Goal: Communication & Community: Answer question/provide support

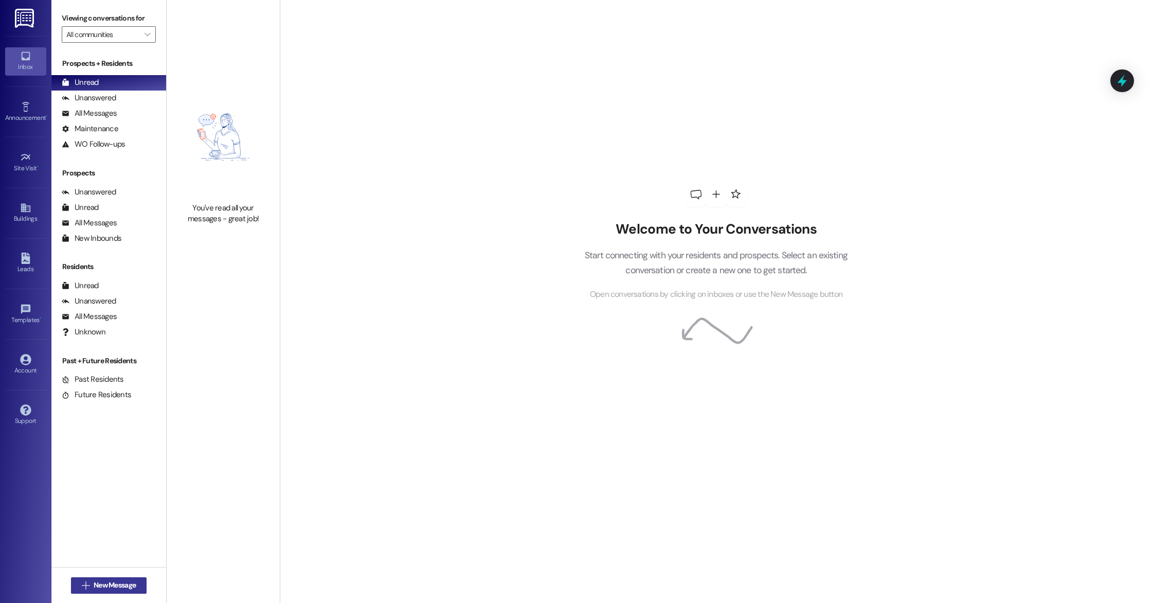
click at [129, 587] on span "New Message" at bounding box center [115, 584] width 42 height 11
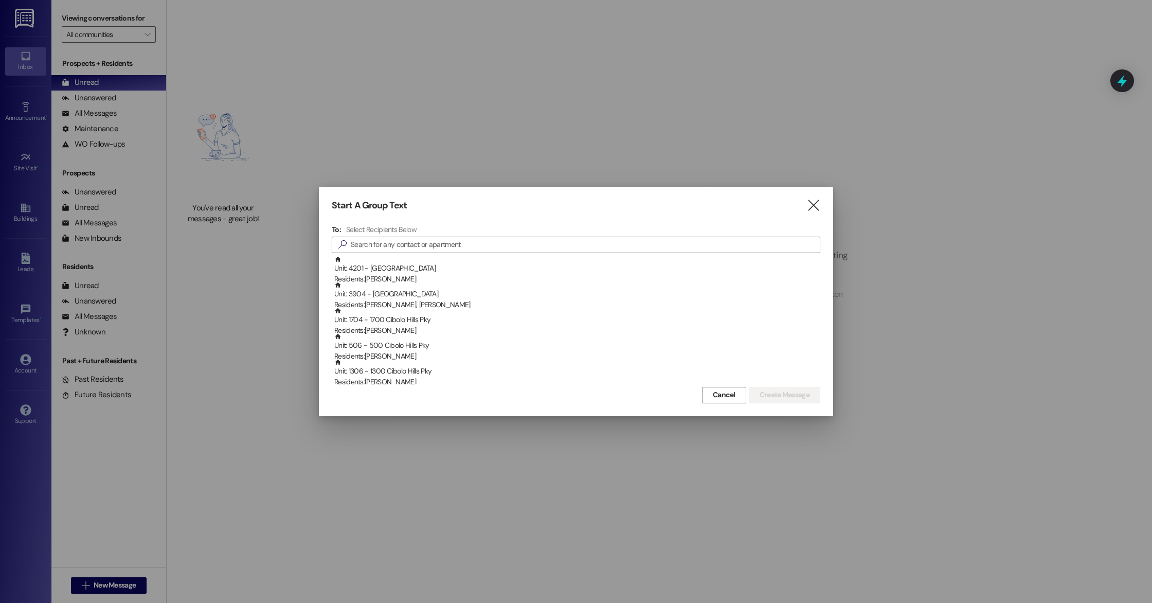
drag, startPoint x: 820, startPoint y: 204, endPoint x: 765, endPoint y: 203, distance: 55.5
click at [820, 204] on div "Start A Group Text  To: Select Recipients Below  Unit: 4201 - [GEOGRAPHIC_DAT…" at bounding box center [576, 301] width 514 height 229
click at [814, 203] on icon "" at bounding box center [813, 205] width 14 height 11
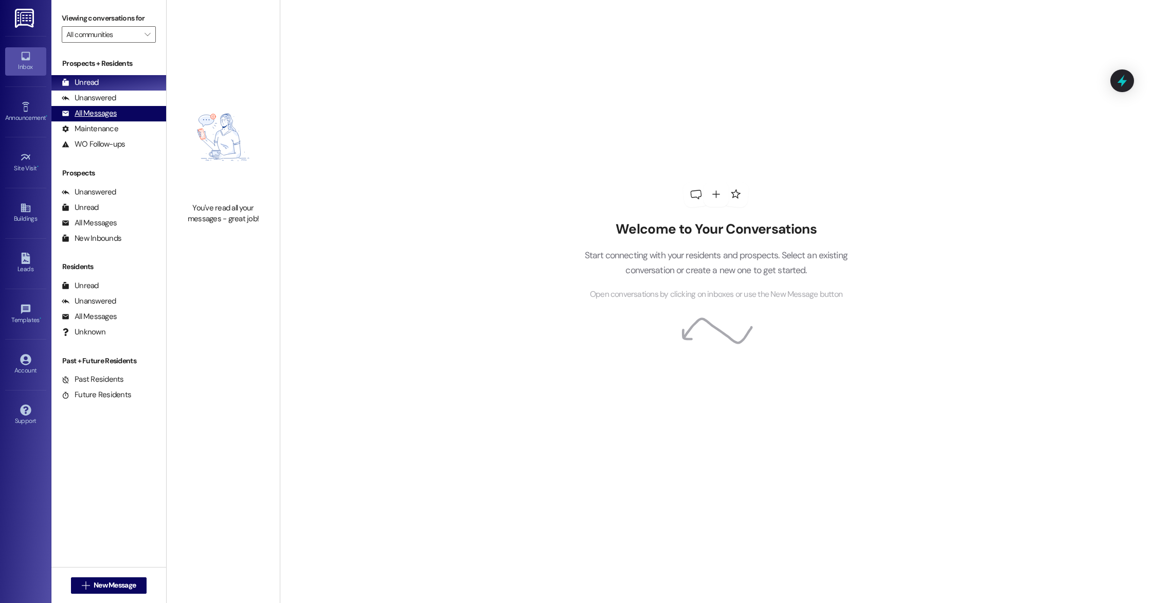
click at [84, 108] on div "All Messages" at bounding box center [89, 113] width 55 height 11
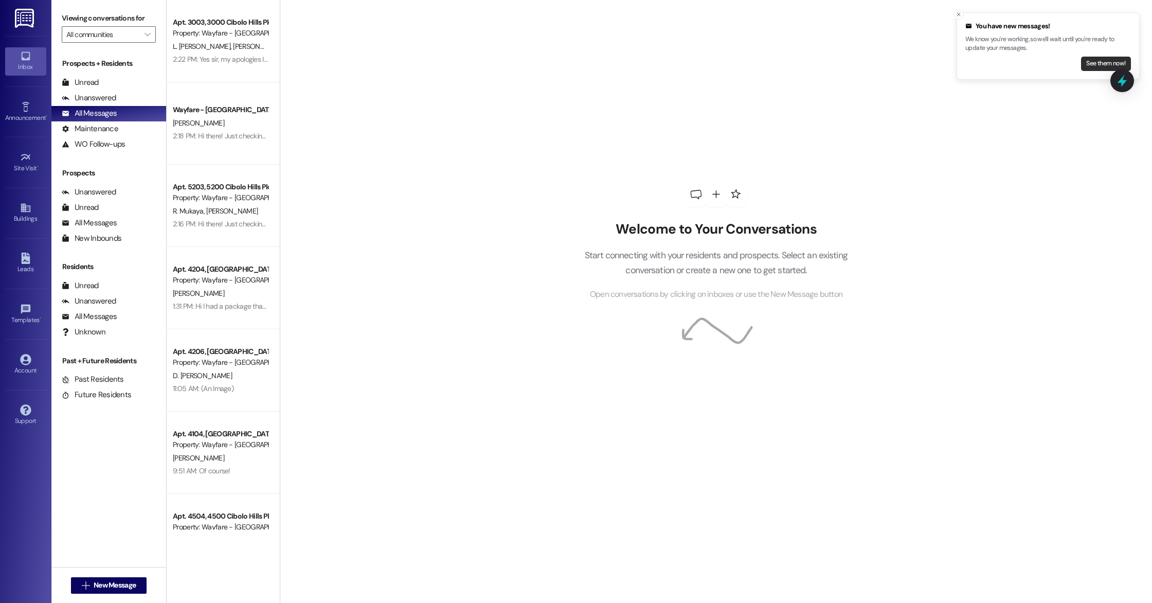
click at [1099, 60] on button "See them now!" at bounding box center [1106, 64] width 50 height 14
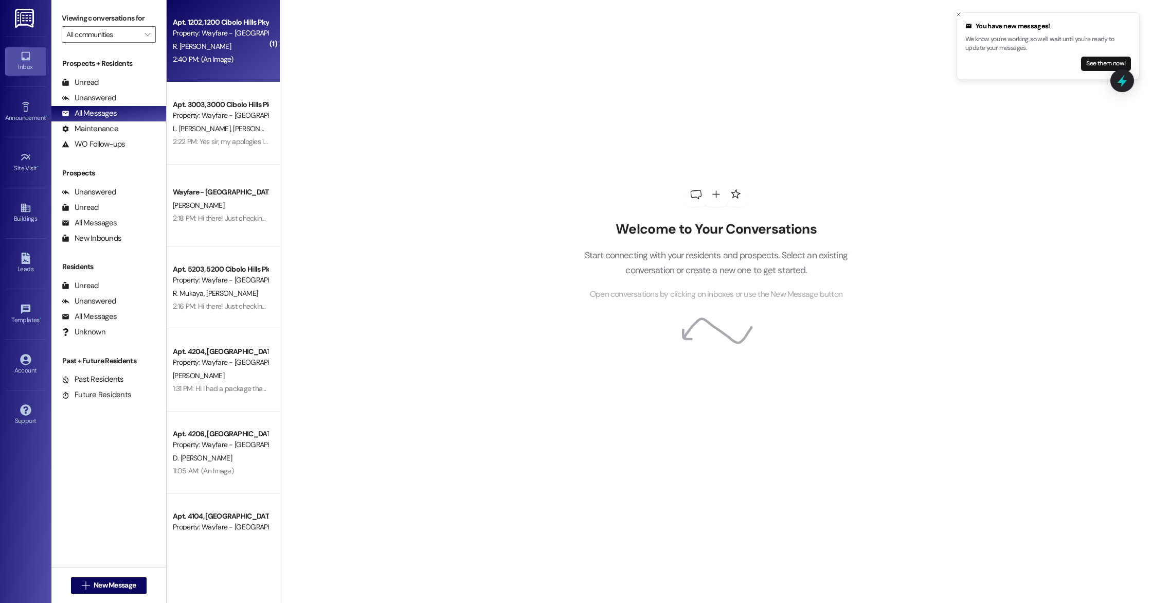
click at [201, 55] on div "2:40 PM: (An Image) 2:40 PM: (An Image)" at bounding box center [203, 58] width 61 height 9
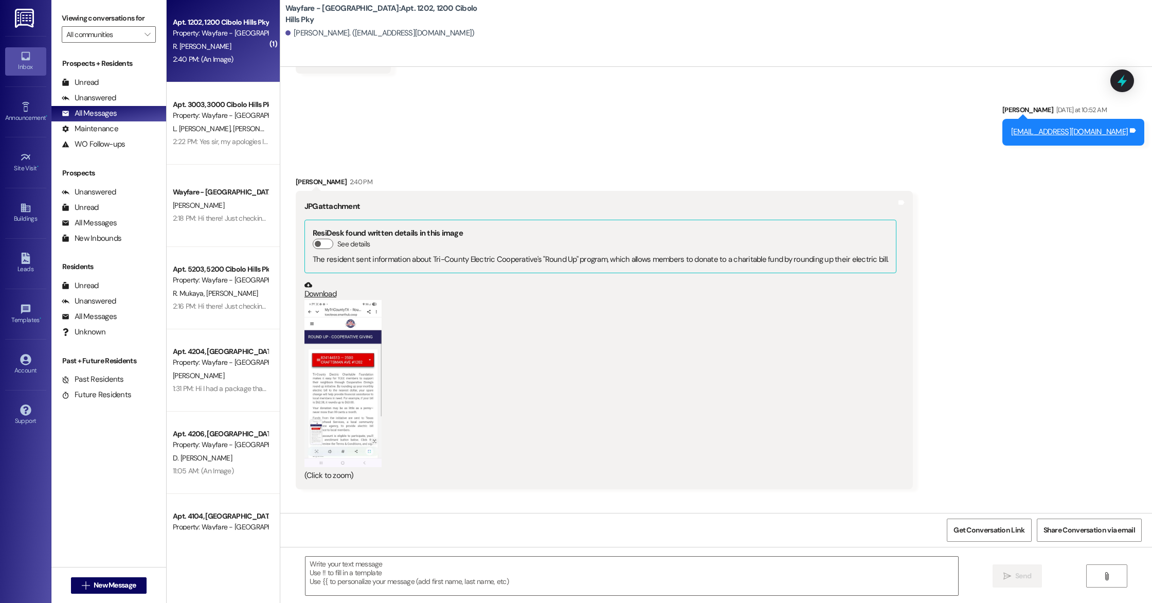
scroll to position [599, 0]
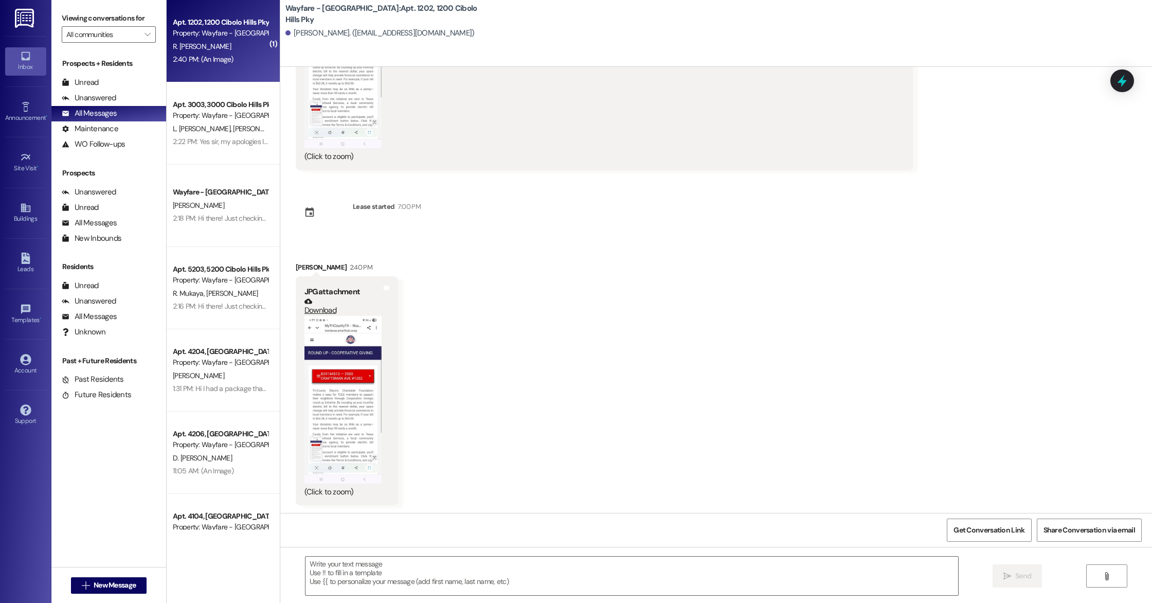
click at [332, 410] on button "Zoom image" at bounding box center [342, 399] width 77 height 167
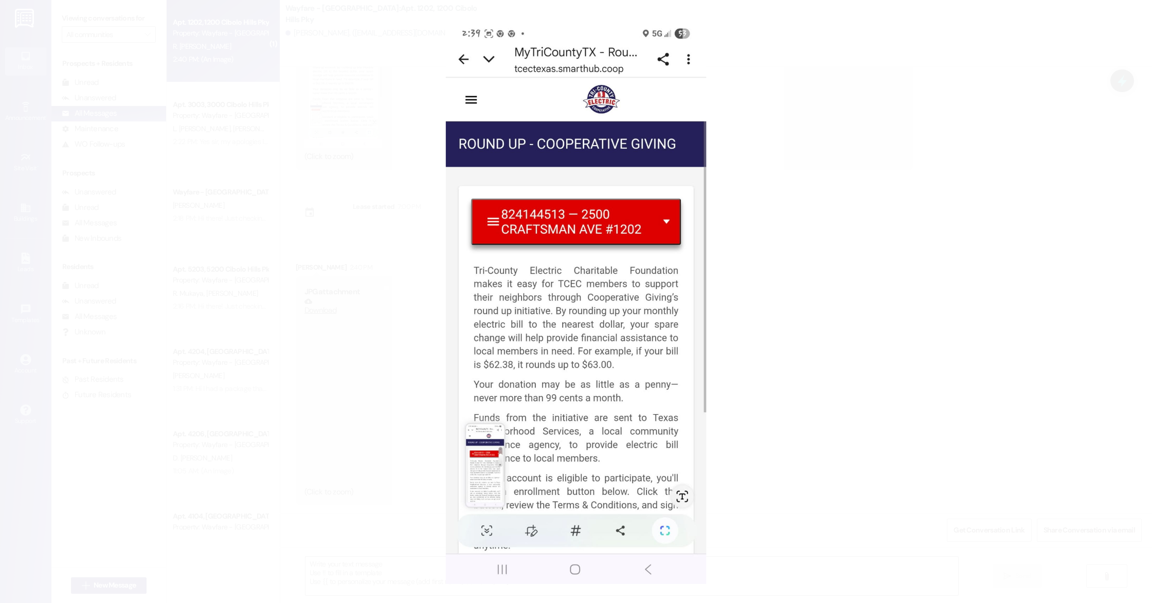
click at [856, 366] on button "Unzoom image" at bounding box center [576, 301] width 1152 height 603
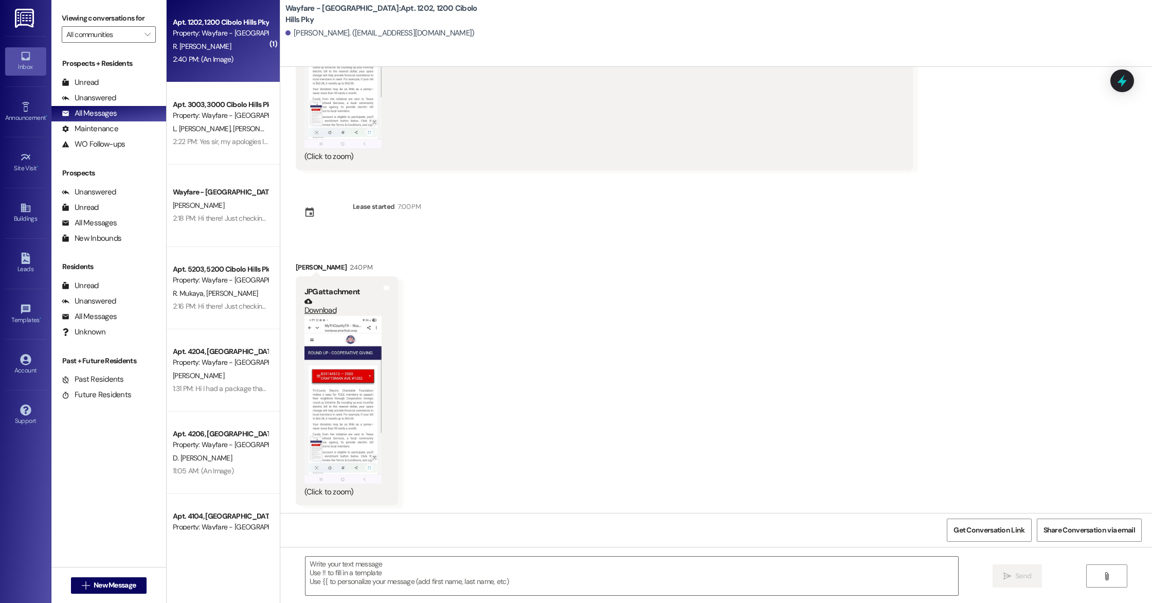
click at [331, 397] on button "Zoom image" at bounding box center [342, 399] width 77 height 167
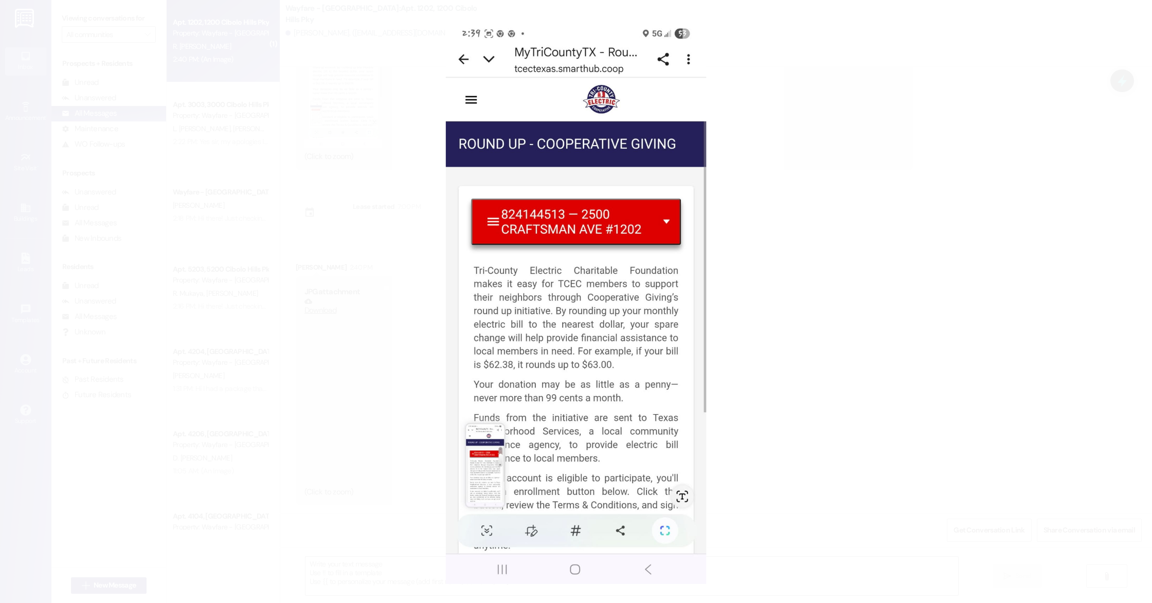
click at [357, 288] on button "Unzoom image" at bounding box center [576, 301] width 1152 height 603
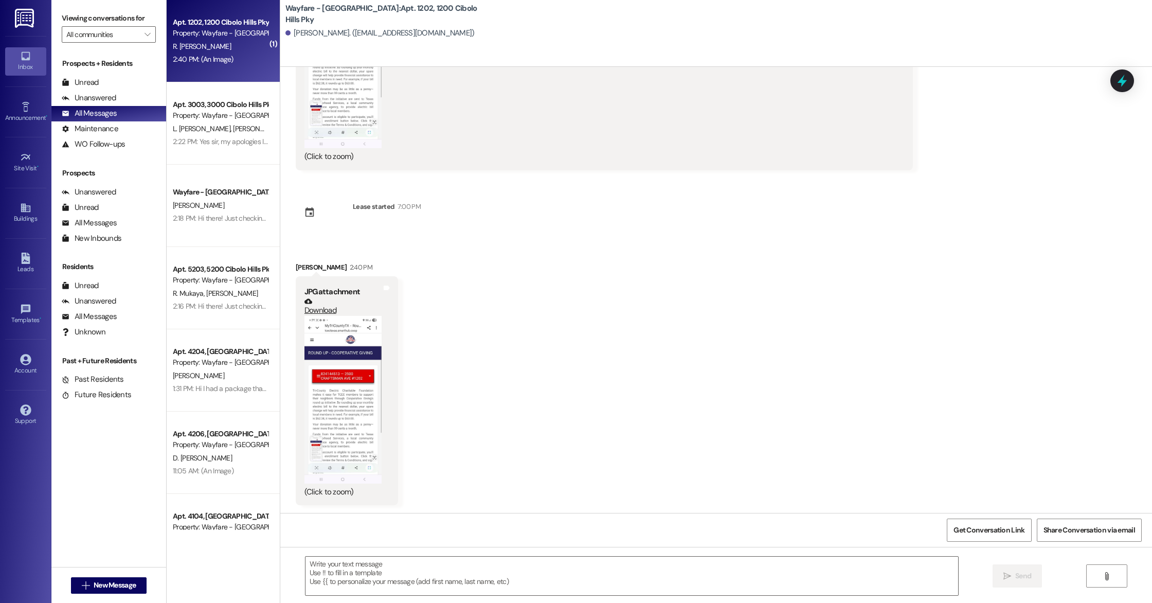
click at [313, 313] on link "Download" at bounding box center [342, 306] width 77 height 18
click at [330, 333] on button "Zoom image" at bounding box center [342, 399] width 77 height 167
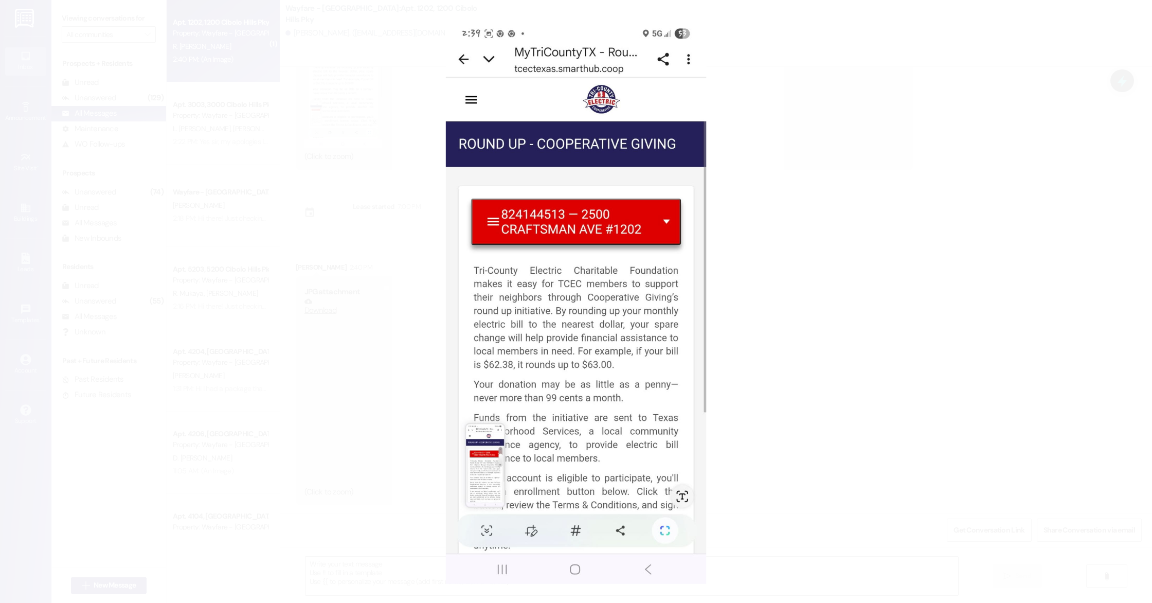
click at [287, 50] on button "Unzoom image" at bounding box center [576, 301] width 1152 height 603
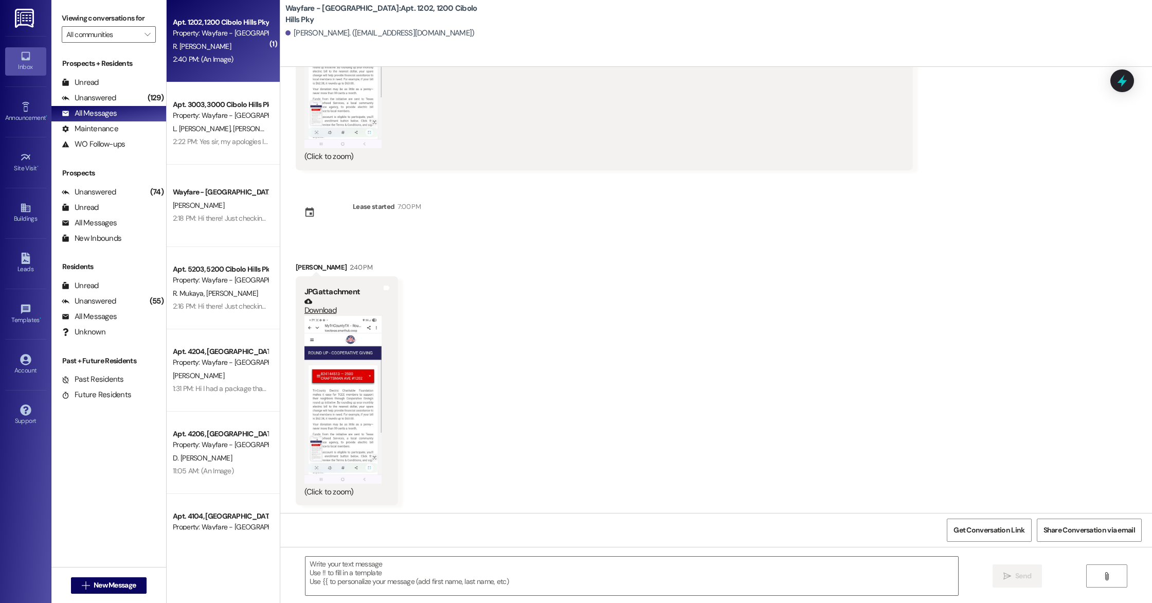
click at [233, 36] on div "Property: Wayfare - [GEOGRAPHIC_DATA]" at bounding box center [220, 33] width 95 height 11
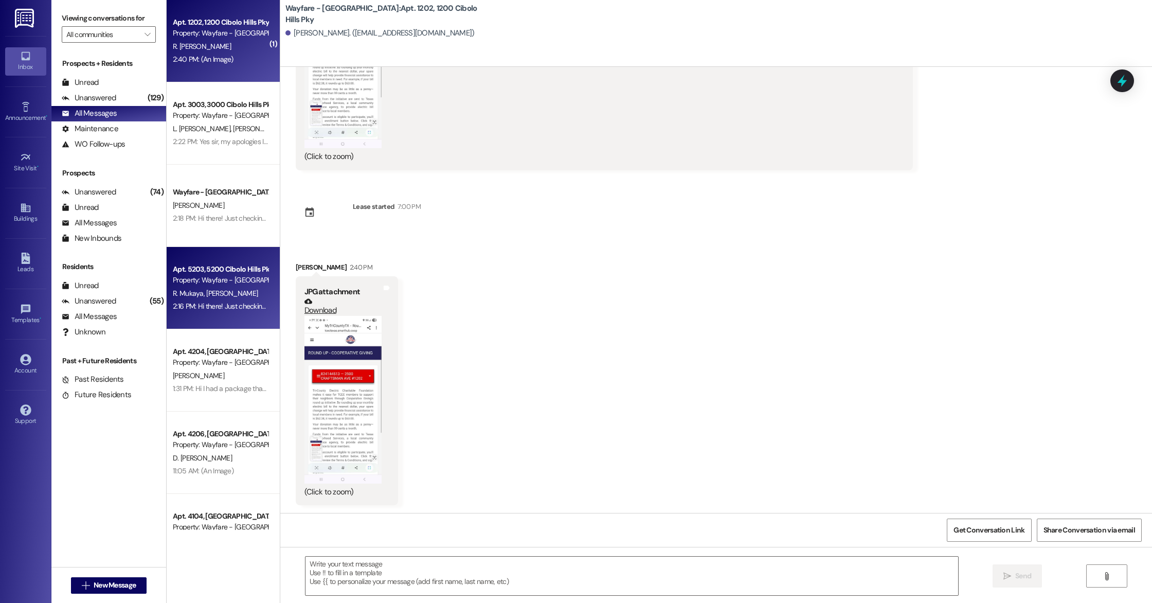
click at [230, 296] on div "R. [PERSON_NAME]" at bounding box center [220, 293] width 97 height 13
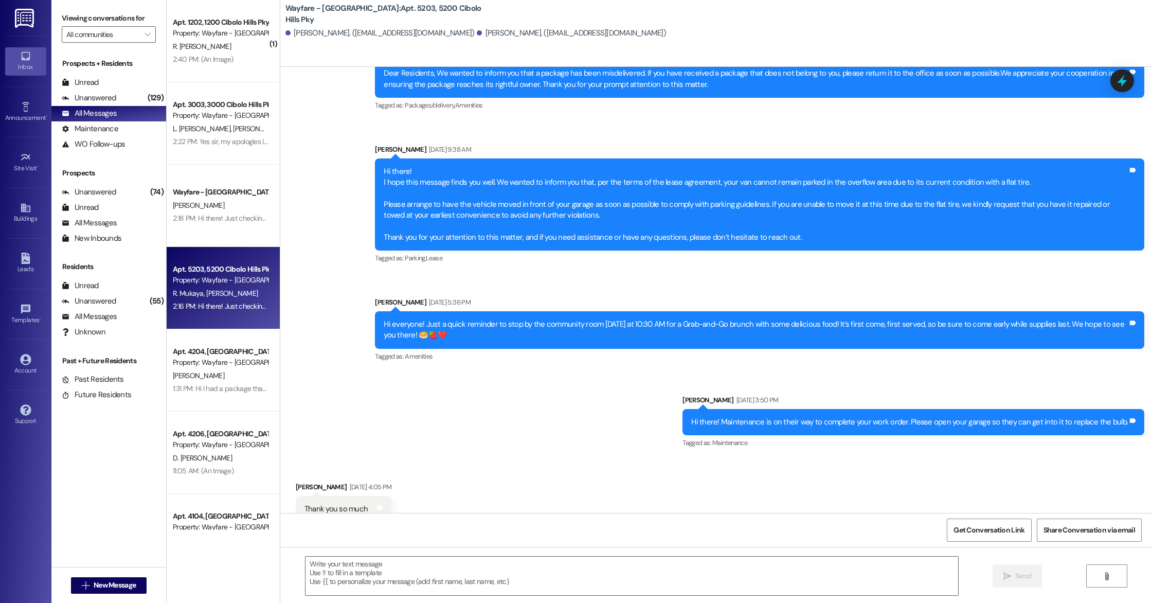
scroll to position [6612, 0]
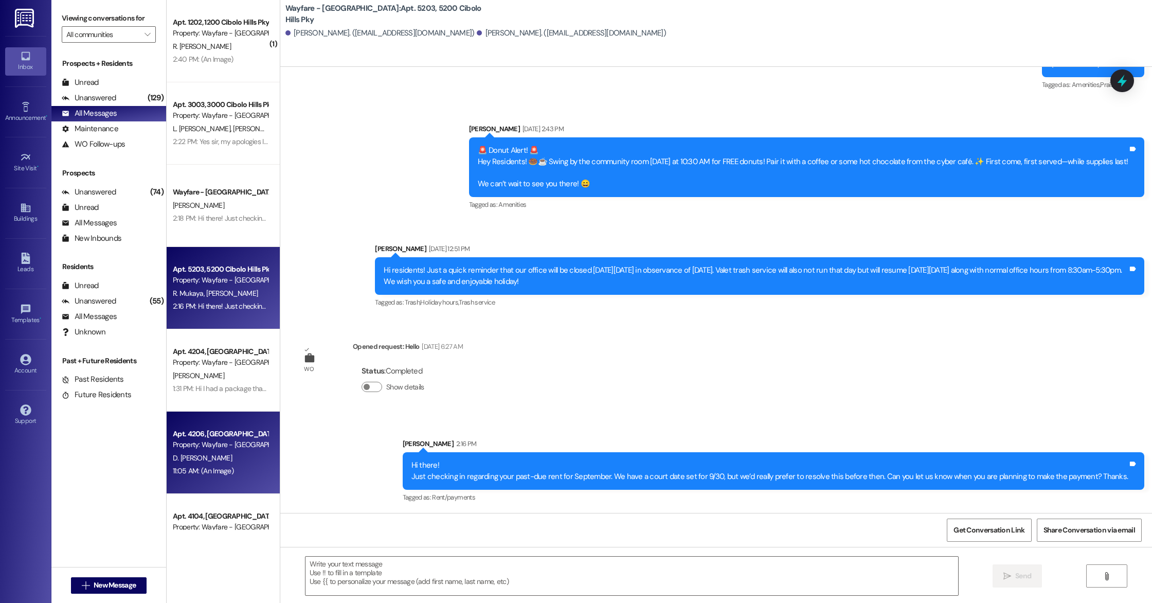
click at [224, 437] on div "Apt. 4206, [GEOGRAPHIC_DATA]" at bounding box center [220, 433] width 95 height 11
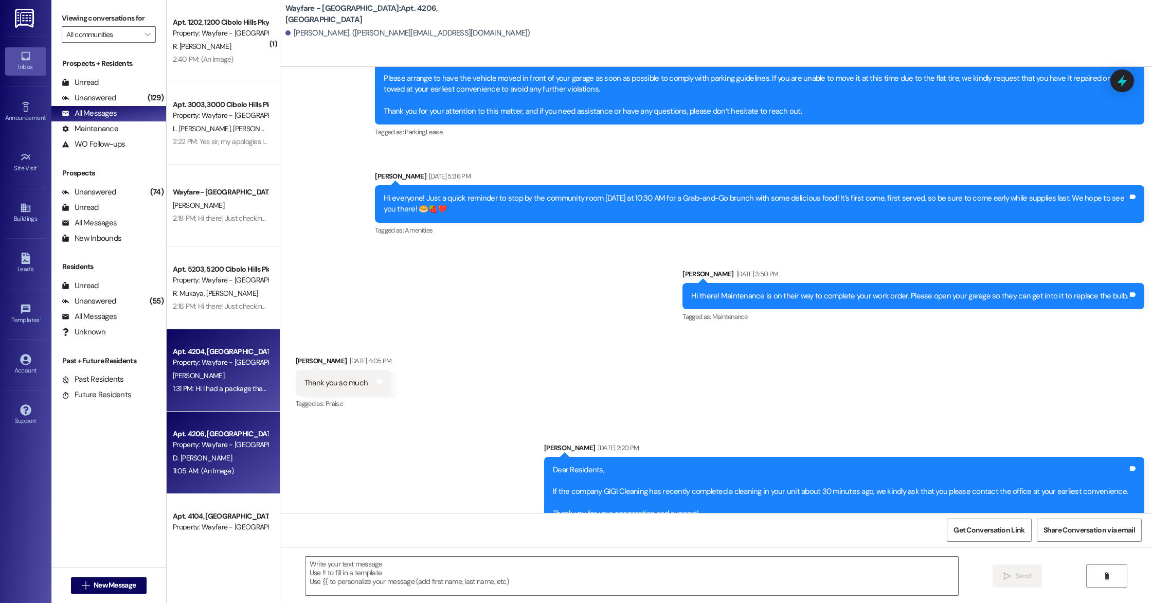
click at [210, 358] on div "Property: Wayfare - [GEOGRAPHIC_DATA]" at bounding box center [220, 362] width 95 height 11
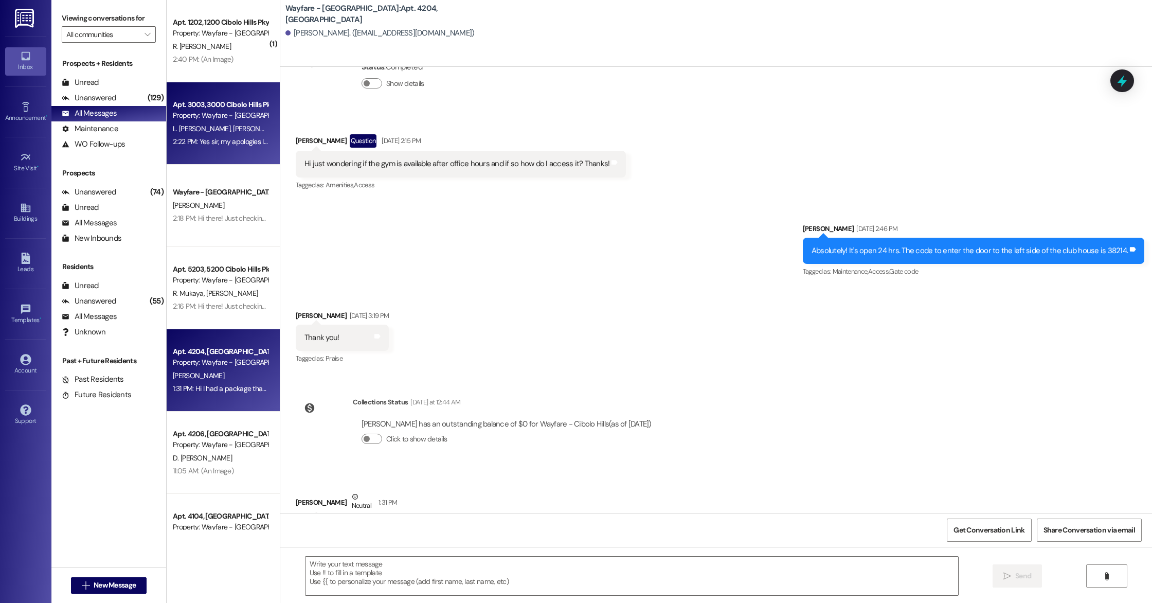
click at [205, 114] on div "Property: Wayfare - [GEOGRAPHIC_DATA]" at bounding box center [220, 115] width 95 height 11
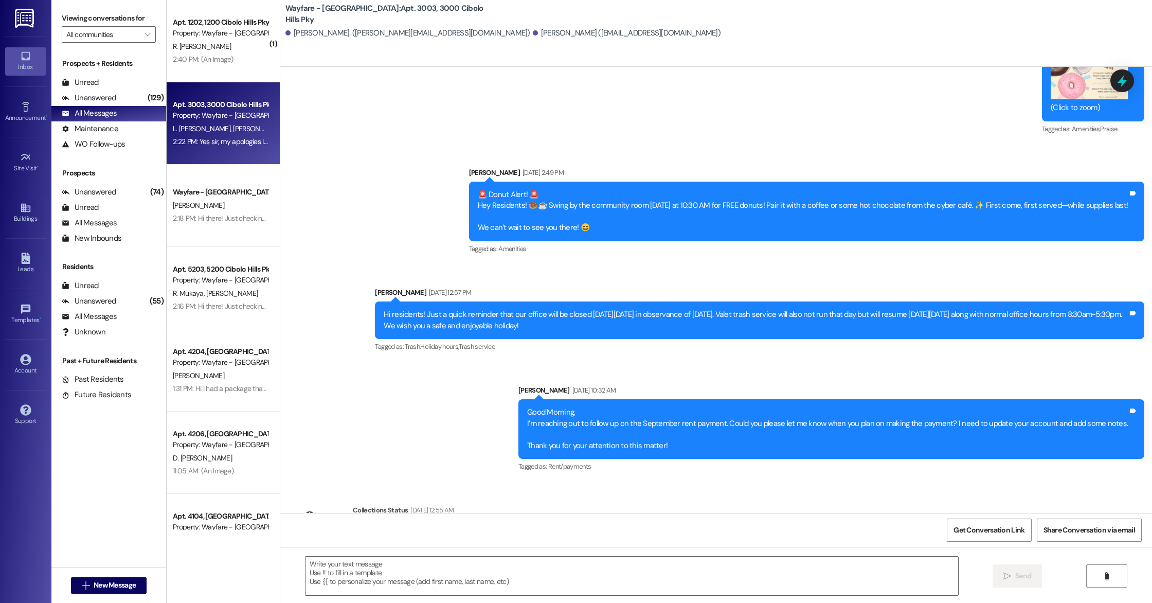
scroll to position [21660, 0]
